Goal: Information Seeking & Learning: Learn about a topic

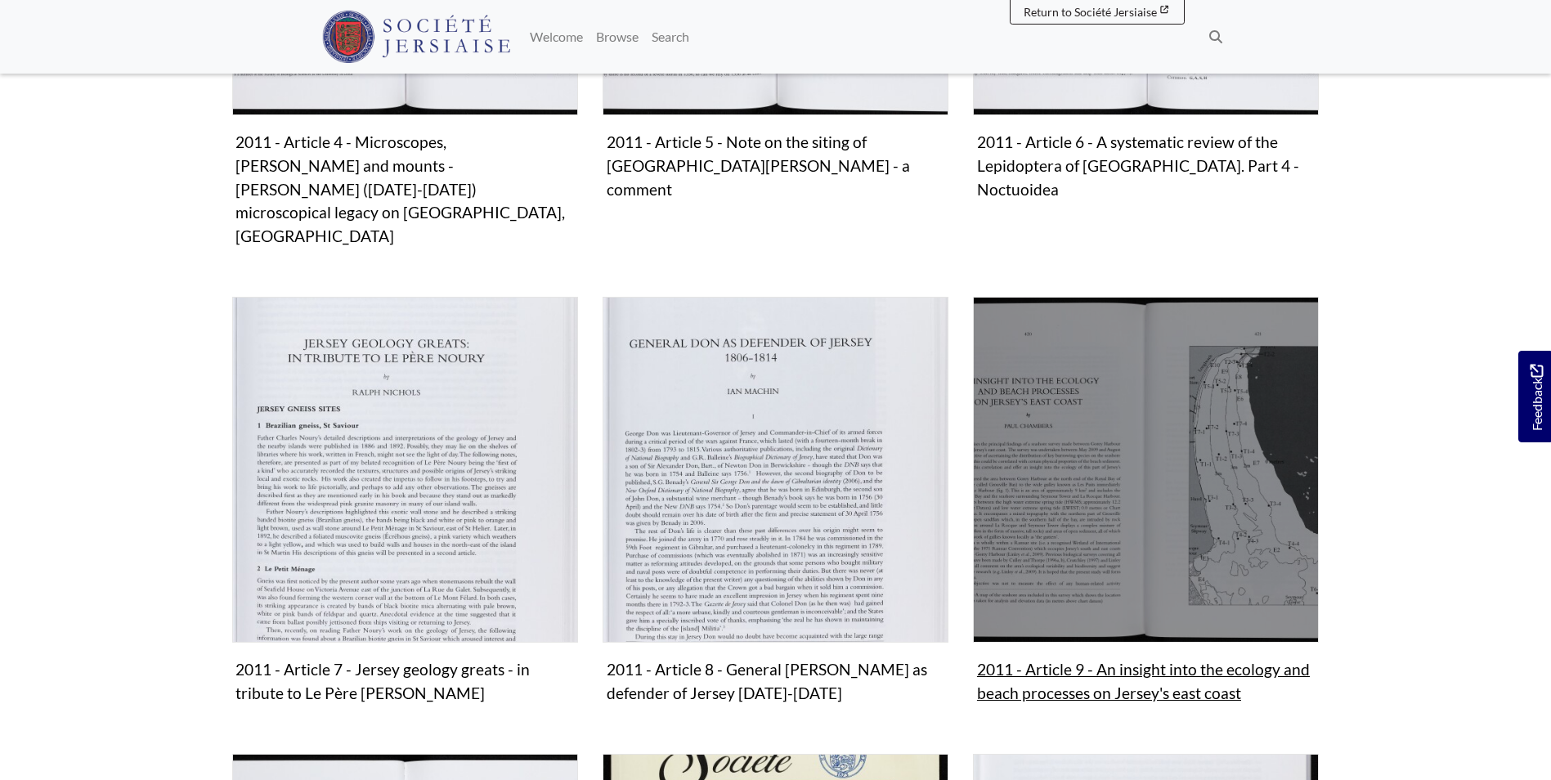
scroll to position [1059, 0]
click at [1109, 428] on img "Subcollection" at bounding box center [1146, 469] width 346 height 346
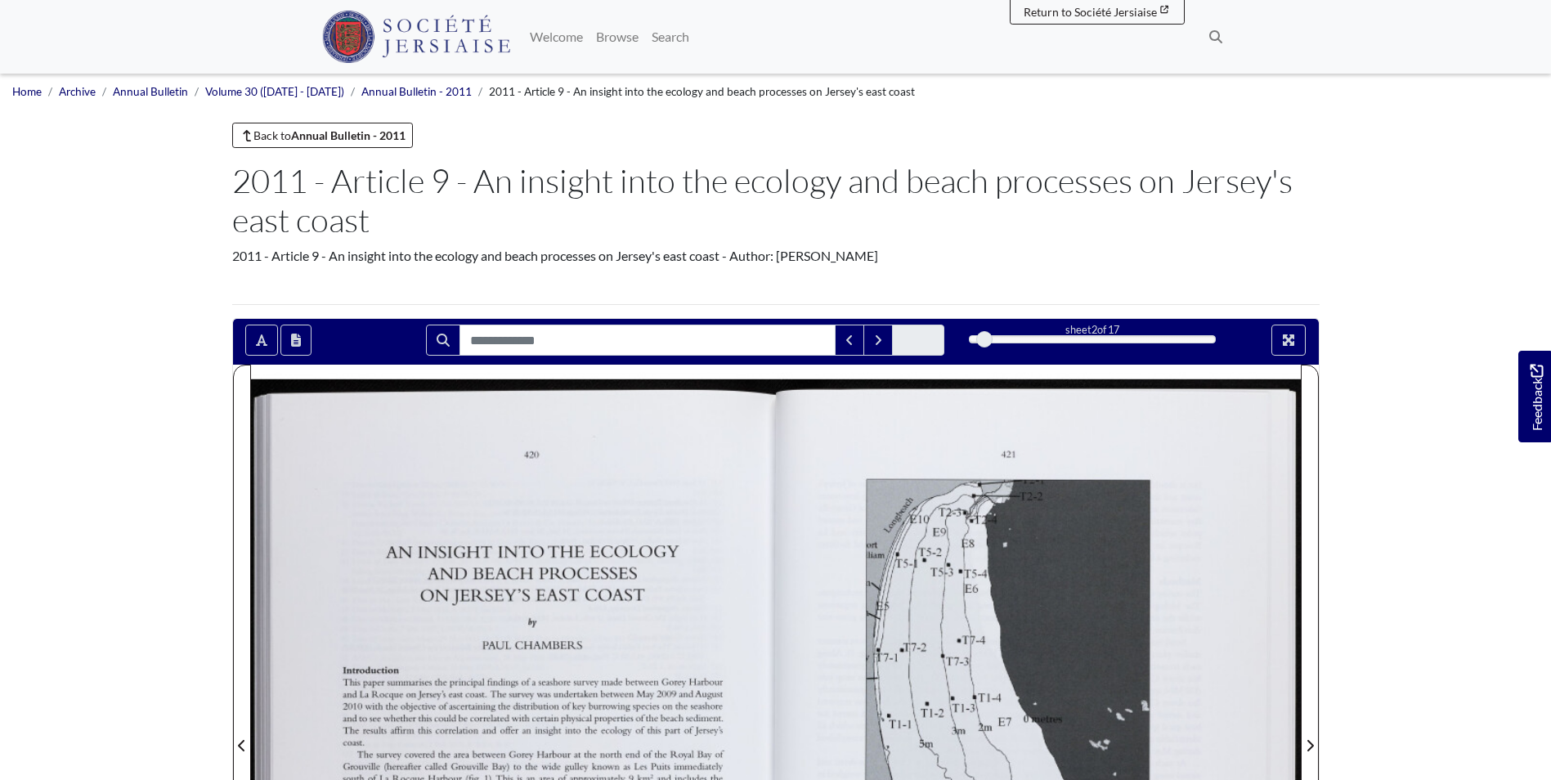
drag, startPoint x: 354, startPoint y: 6, endPoint x: 130, endPoint y: 403, distance: 456.0
click at [130, 403] on body "Menu" at bounding box center [775, 764] width 1551 height 1528
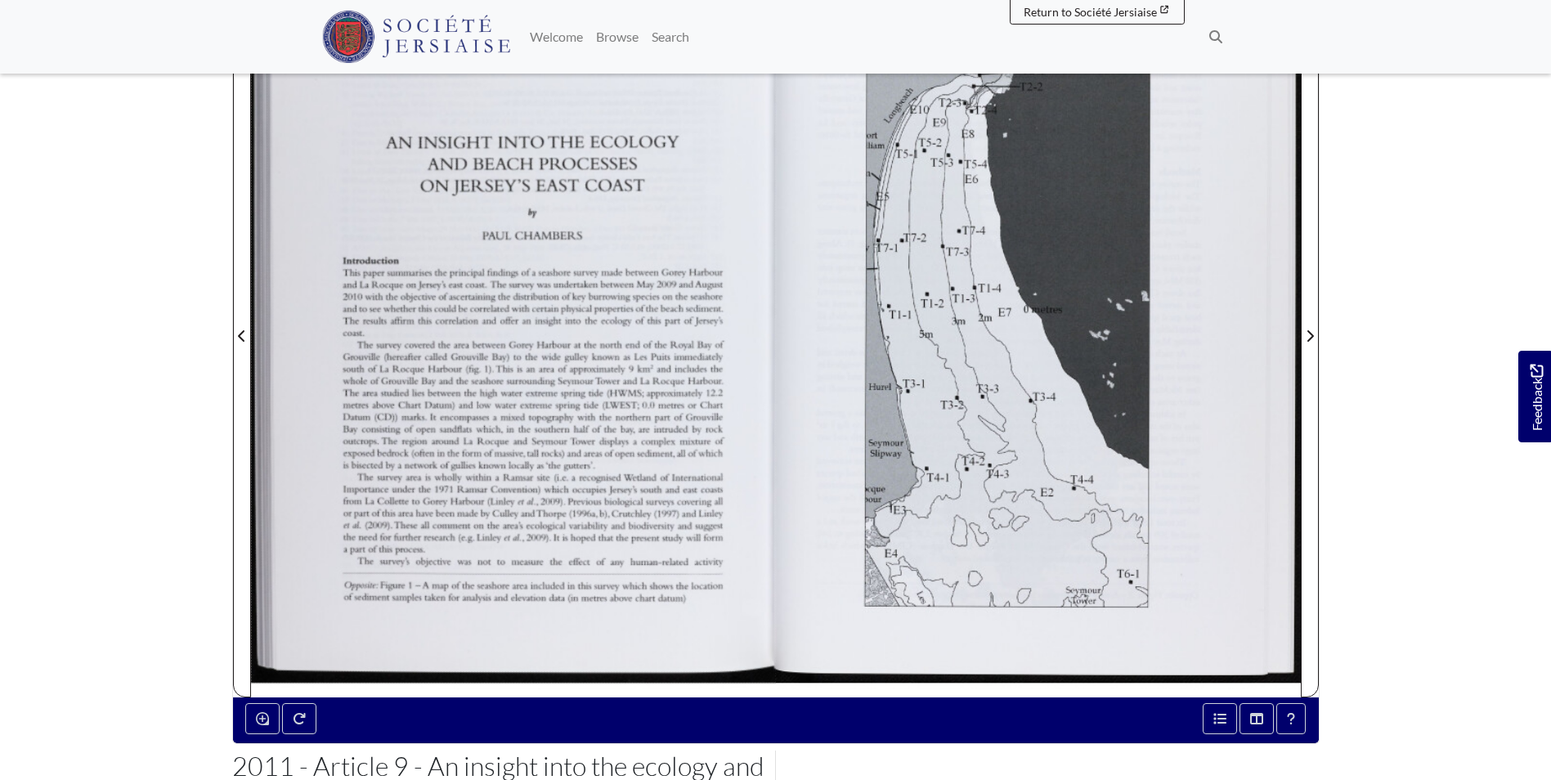
scroll to position [406, 0]
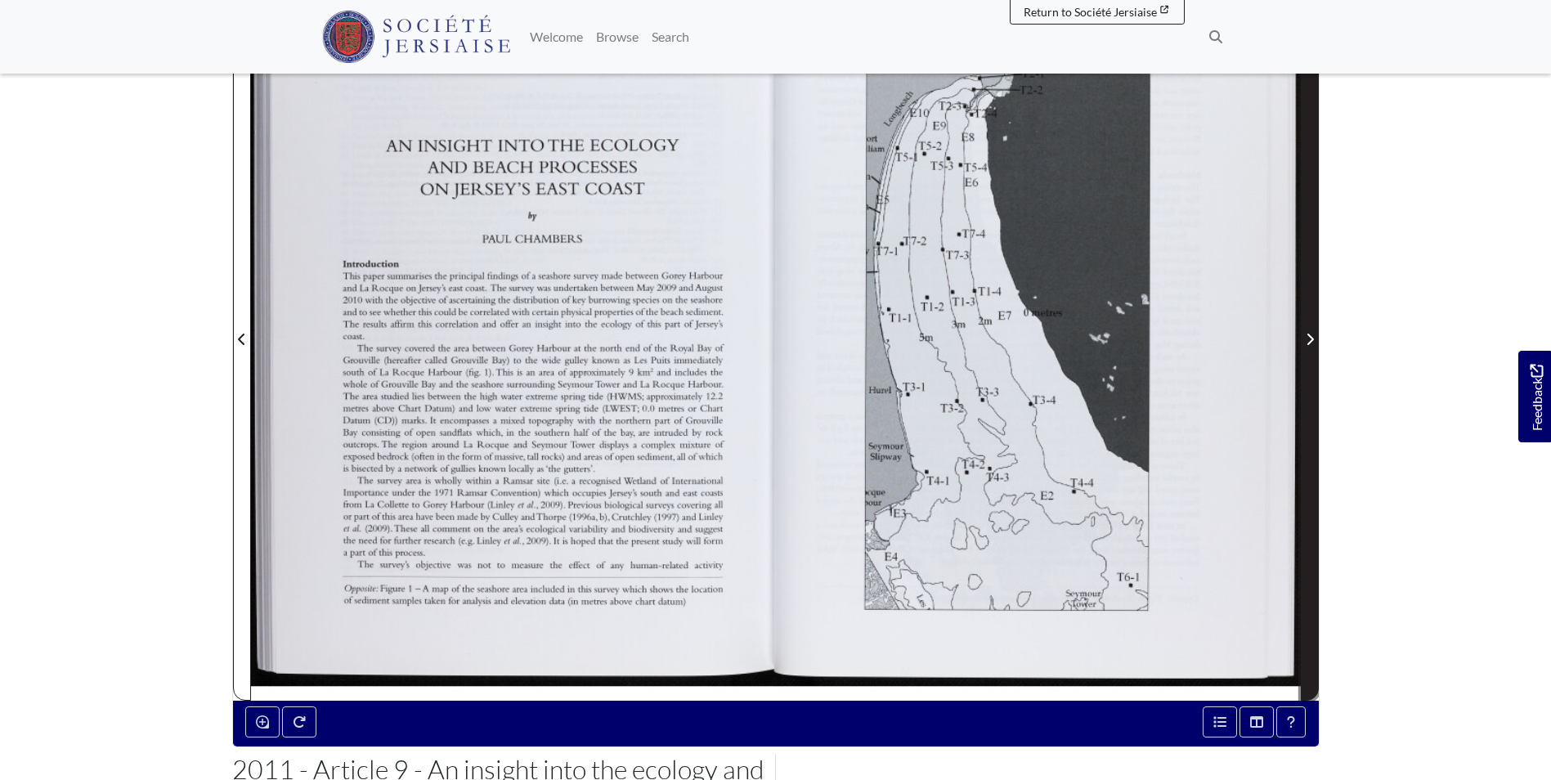
click at [1309, 281] on span "Next Page" at bounding box center [1309, 329] width 16 height 741
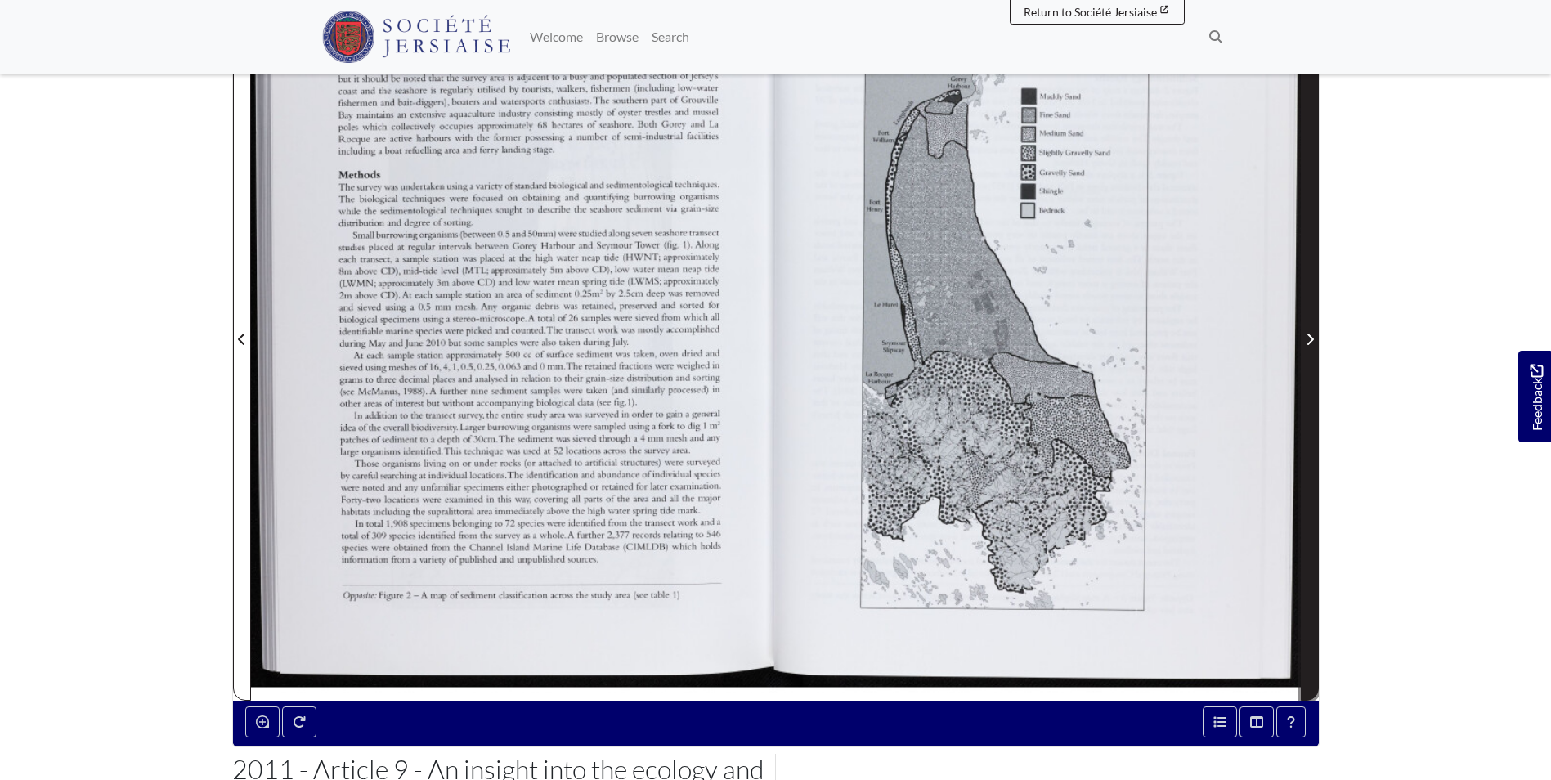
click at [1309, 281] on span "Next Page" at bounding box center [1309, 329] width 16 height 741
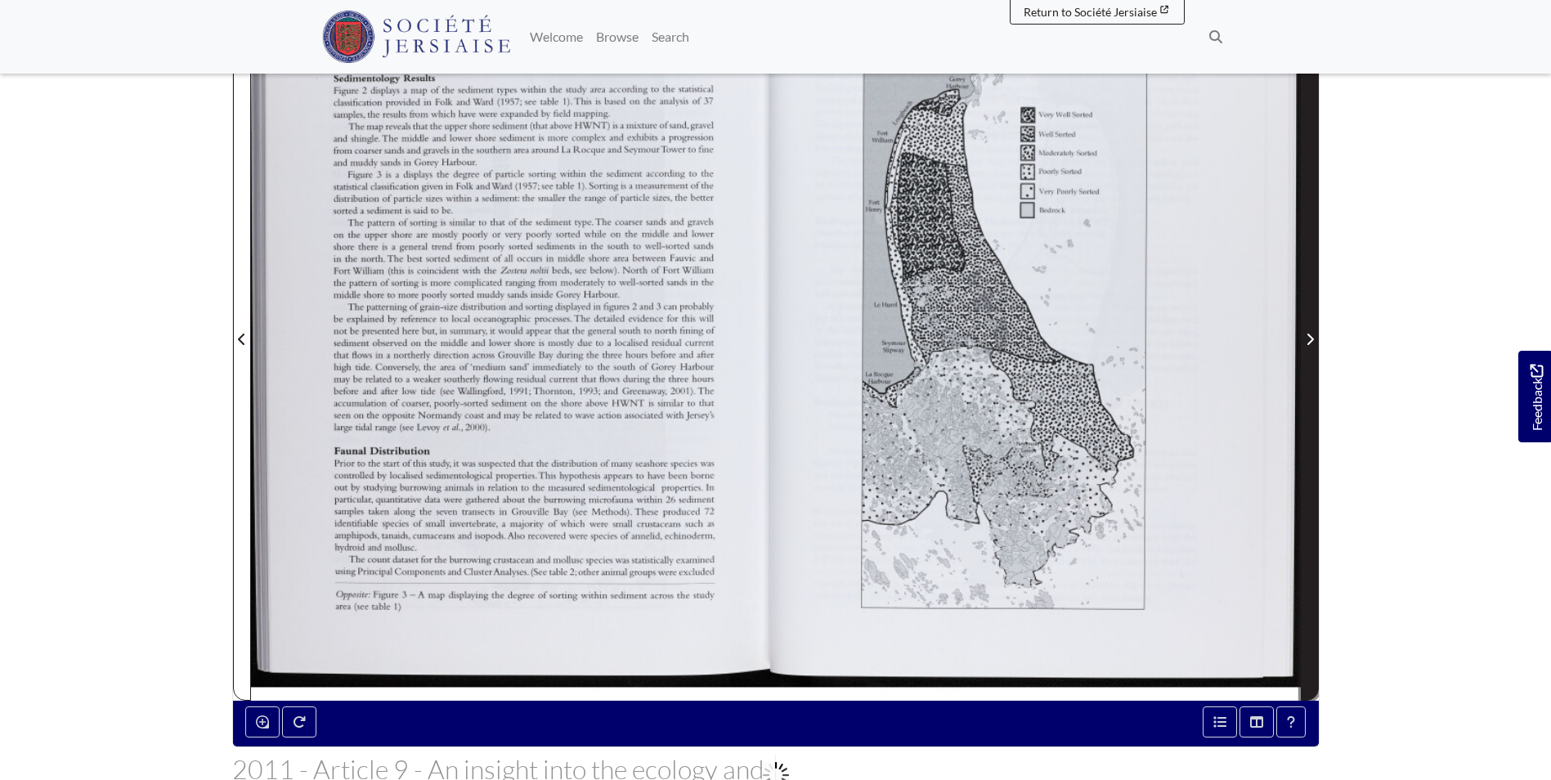
click at [1309, 281] on span "Next Page" at bounding box center [1309, 329] width 16 height 741
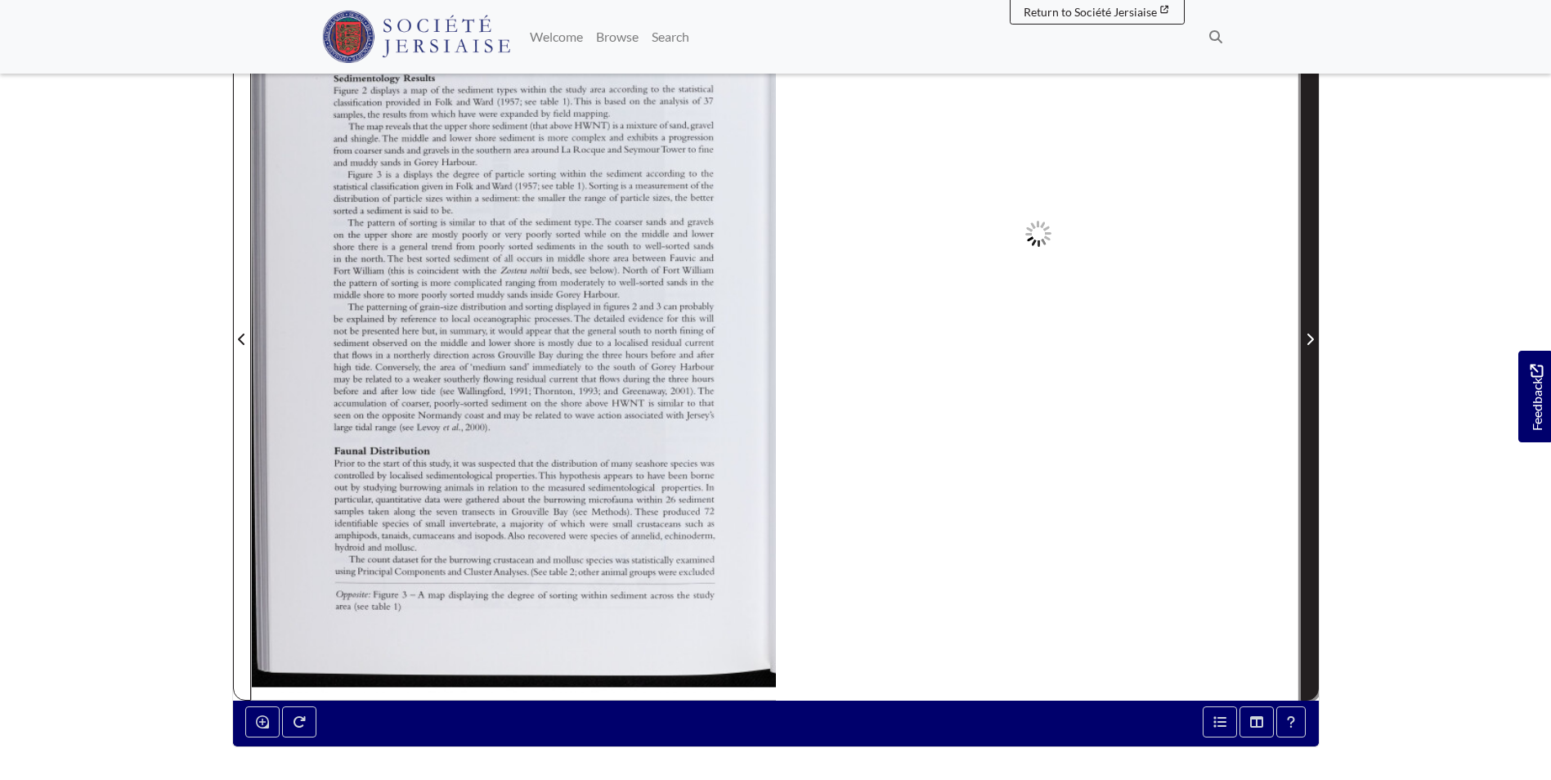
click at [1309, 281] on span "Next Page" at bounding box center [1309, 329] width 16 height 741
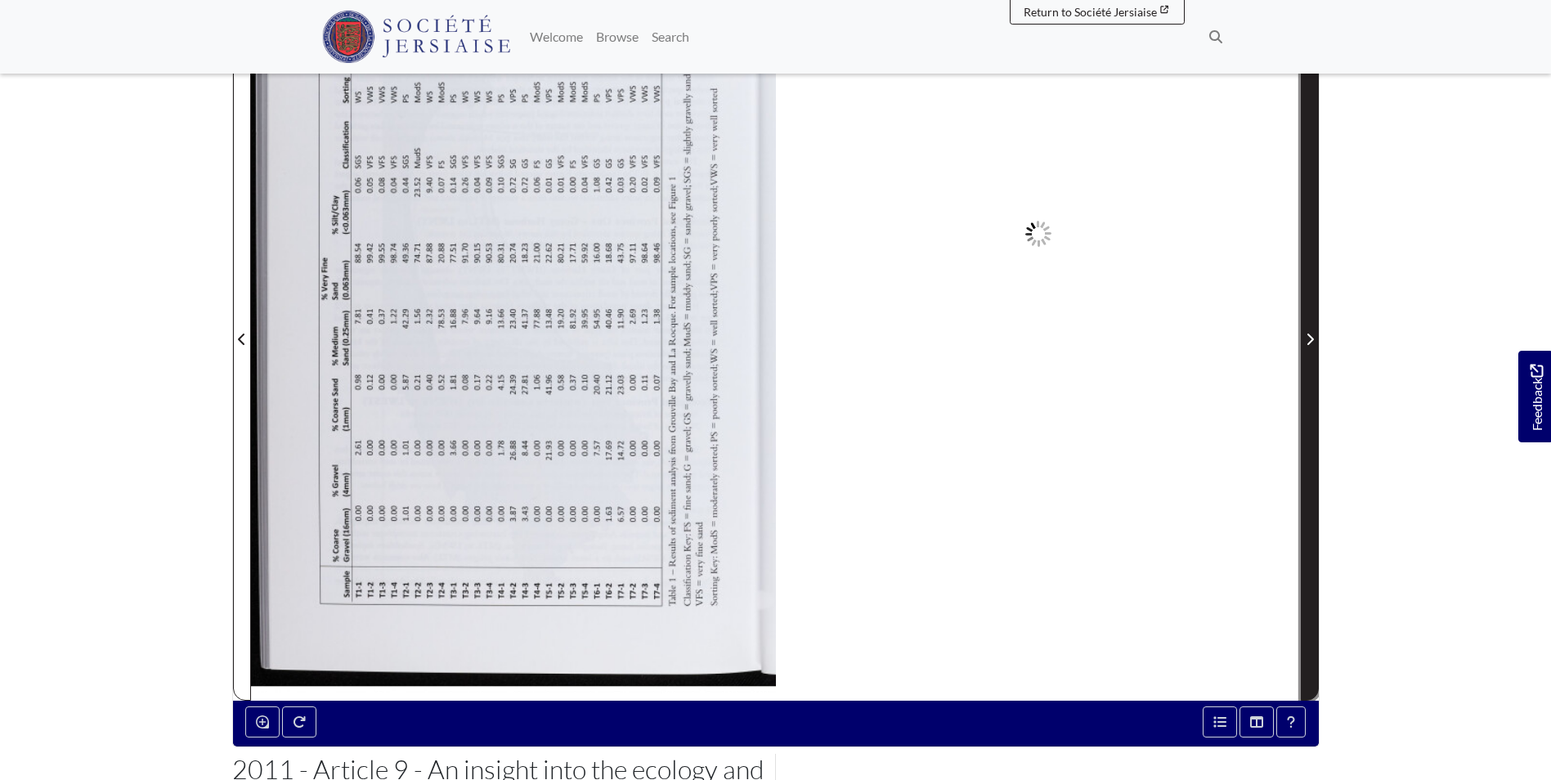
click at [1309, 281] on span "Next Page" at bounding box center [1309, 329] width 16 height 741
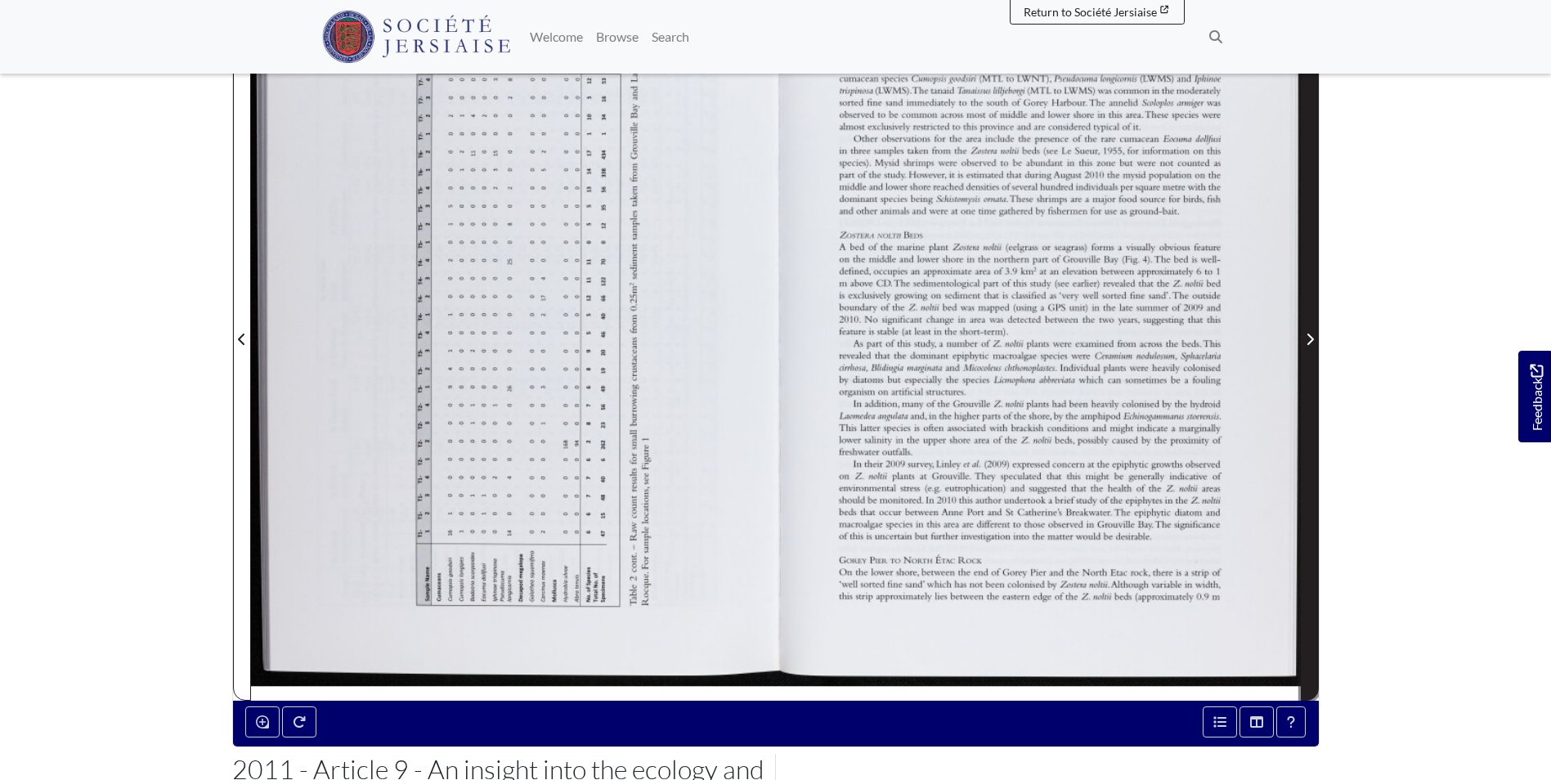
click at [1309, 281] on span "Next Page" at bounding box center [1309, 329] width 16 height 741
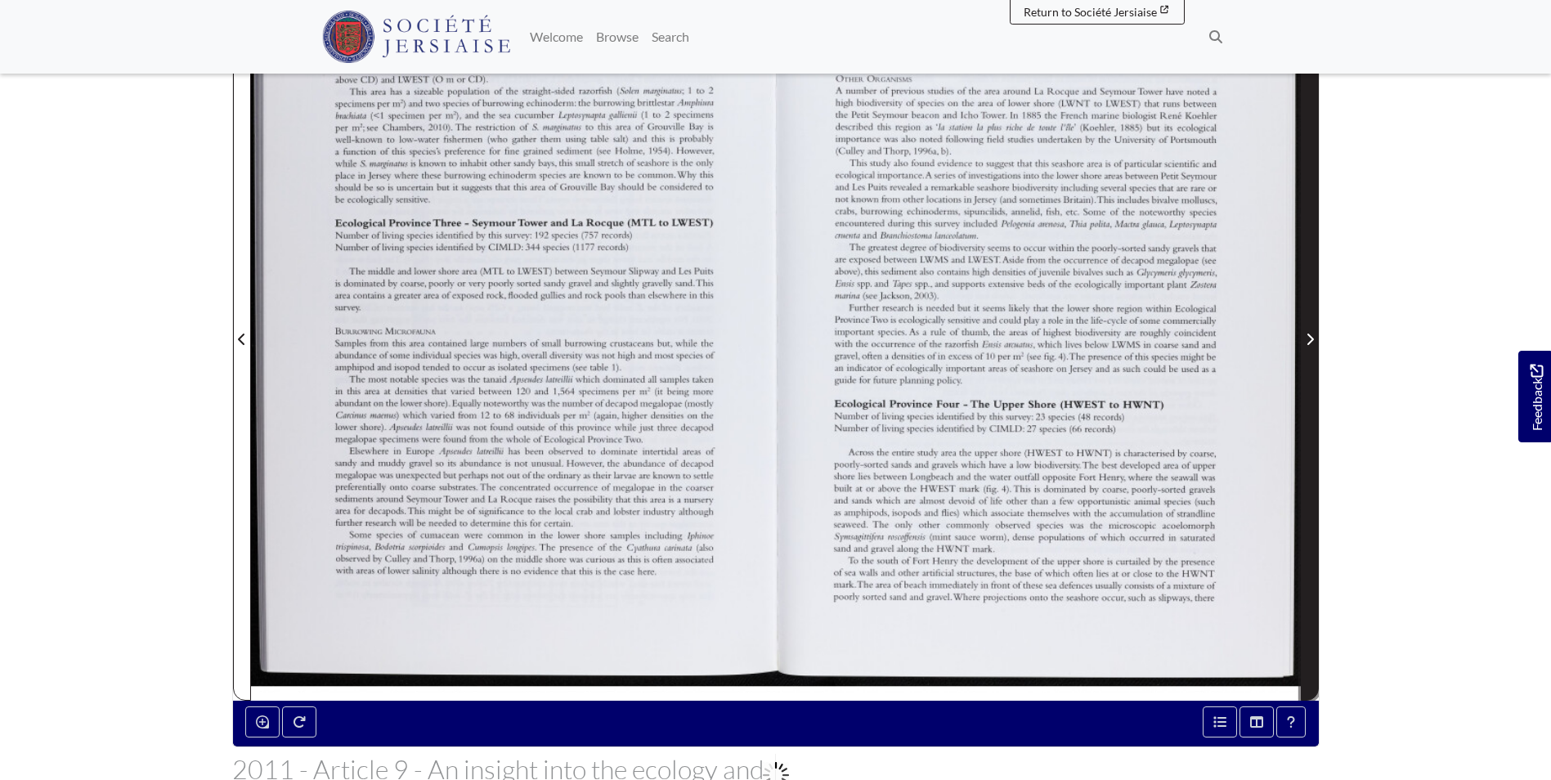
click at [1309, 281] on span "Next Page" at bounding box center [1309, 329] width 16 height 741
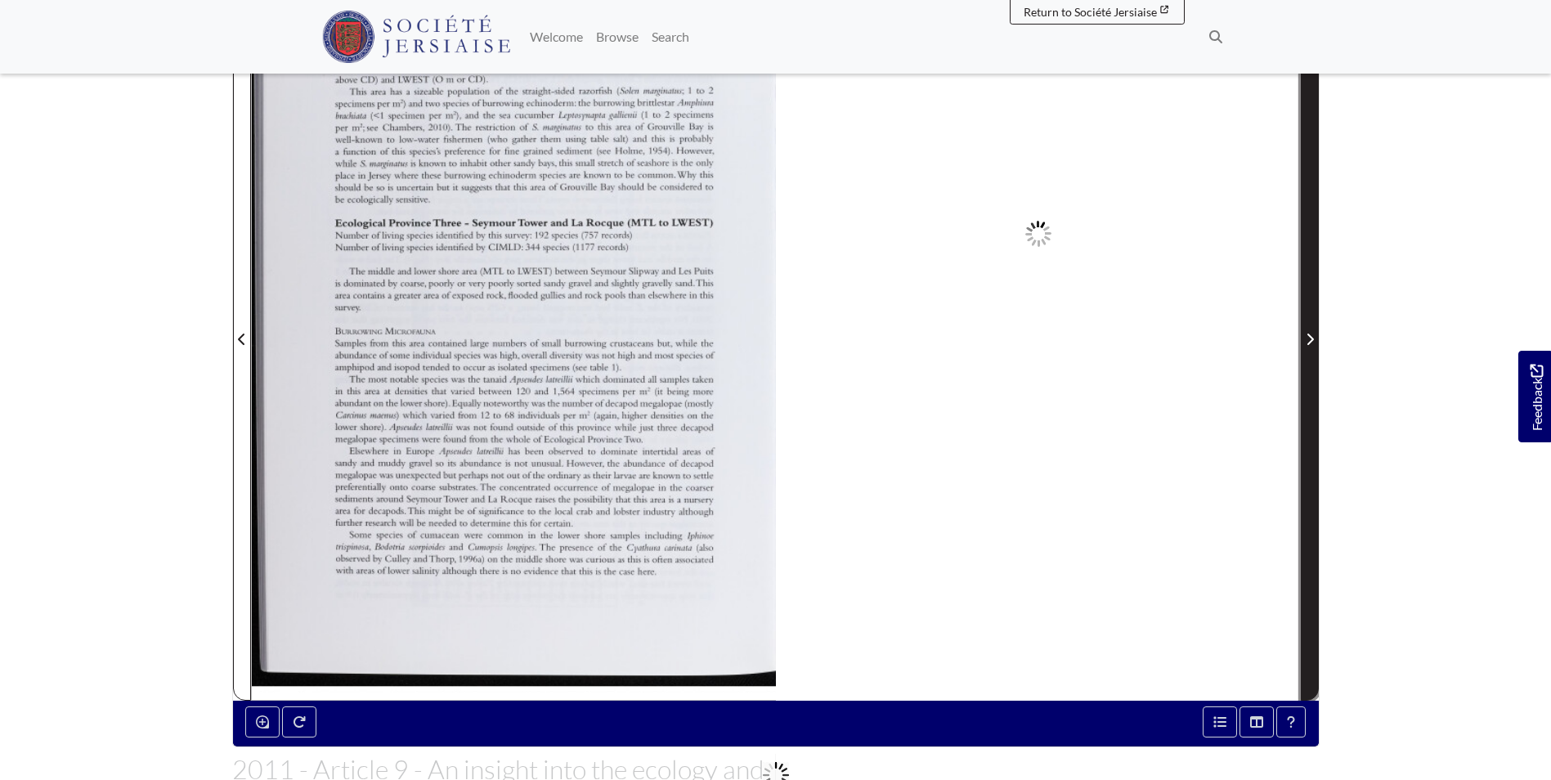
click at [1309, 281] on span "Next Page" at bounding box center [1309, 329] width 16 height 741
